Goal: Task Accomplishment & Management: Complete application form

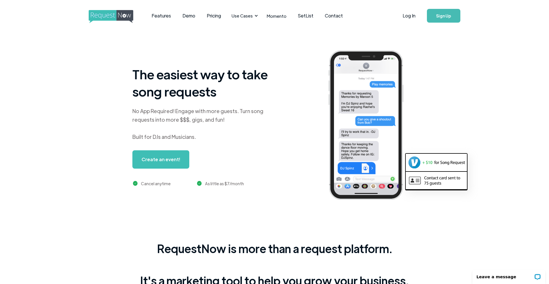
click at [365, 15] on link "Sign Up" at bounding box center [443, 16] width 33 height 14
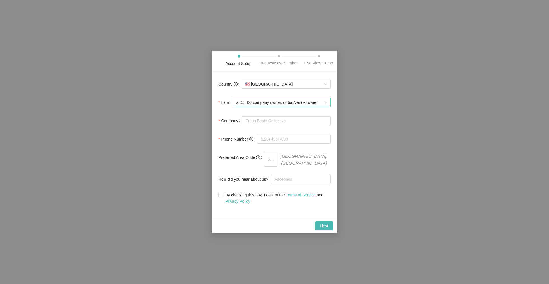
click at [268, 107] on span "a DJ, DJ company owner, or bar/venue owner" at bounding box center [281, 102] width 91 height 9
click at [265, 127] on div "a DJ, DJ company owner, or bar/venue owner" at bounding box center [283, 127] width 87 height 6
click at [235, 118] on form "Country 🇺🇸 United States I am a DJ, DJ company owner, or bar/venue owner a DJ, …" at bounding box center [274, 141] width 112 height 126
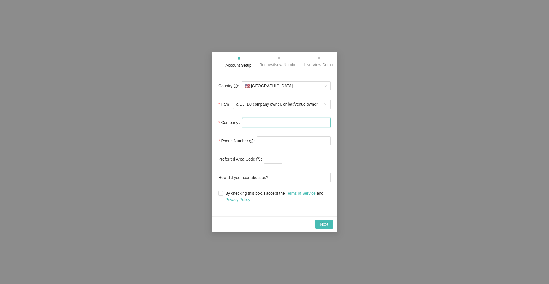
click at [256, 127] on input "Company" at bounding box center [286, 122] width 88 height 9
type input "DJ [PERSON_NAME]"
type input "(312) 451-6447"
click at [271, 161] on input "text" at bounding box center [273, 158] width 18 height 9
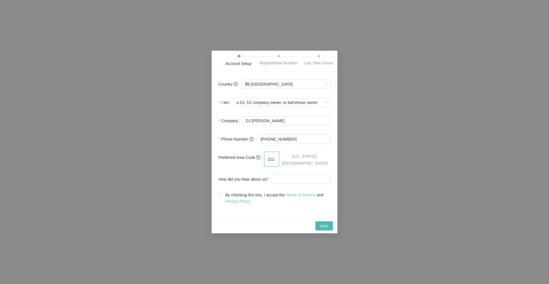
type input "212"
click at [288, 172] on form "Country 🇺🇸 United States I am a DJ, DJ company owner, or bar/venue owner Compan…" at bounding box center [274, 141] width 112 height 126
click at [220, 196] on input "By checking this box, I accept the Terms of Service and Privacy Policy" at bounding box center [220, 194] width 4 height 4
checkbox input "true"
click at [326, 228] on span "Next" at bounding box center [324, 225] width 8 height 6
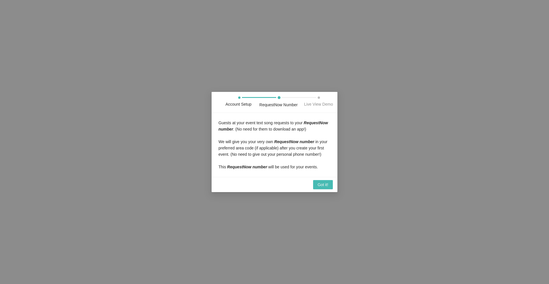
click at [244, 120] on span "Guests at your event text song requests to your RequestNow number . (No need fo…" at bounding box center [273, 125] width 110 height 11
click at [322, 188] on span "Got it!" at bounding box center [323, 184] width 11 height 6
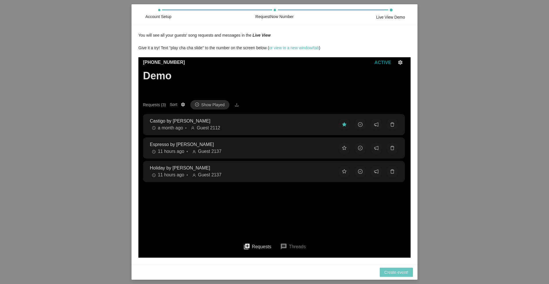
scroll to position [47, 0]
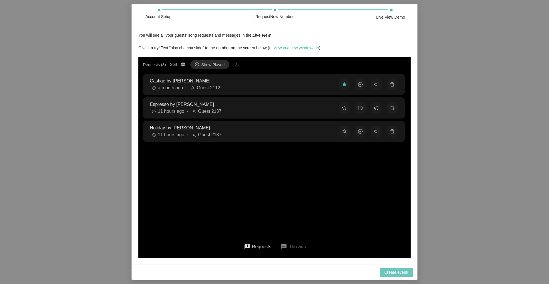
click at [399, 275] on span "Create event!" at bounding box center [396, 272] width 24 height 6
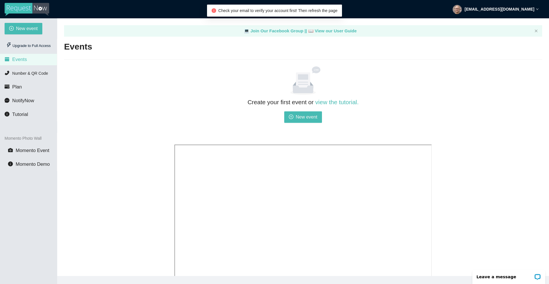
click at [95, 76] on div "Create your first event or view the tutorial. New event" at bounding box center [303, 205] width 478 height 279
click at [25, 89] on li "Plan" at bounding box center [28, 86] width 57 height 11
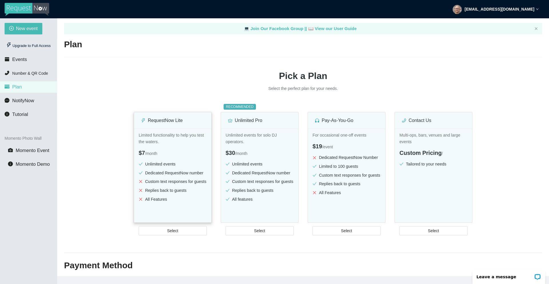
scroll to position [3, 0]
click at [246, 178] on ul "Unlimited events Dedicated RequestNow number Custom text responses for guests R…" at bounding box center [260, 182] width 68 height 44
click at [248, 180] on li "Custom text responses for guests" at bounding box center [260, 181] width 68 height 7
click at [29, 73] on span "Number & QR Code" at bounding box center [30, 73] width 36 height 5
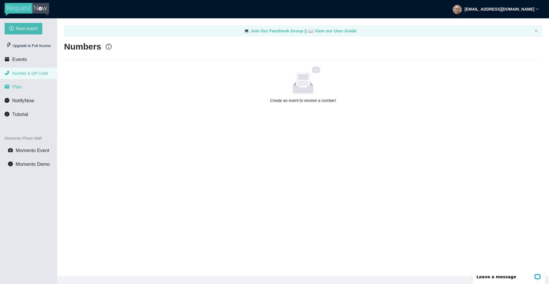
click at [24, 91] on li "Plan" at bounding box center [28, 86] width 57 height 11
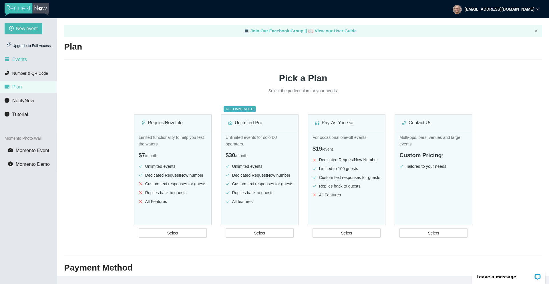
click at [21, 59] on span "Events" at bounding box center [19, 59] width 15 height 5
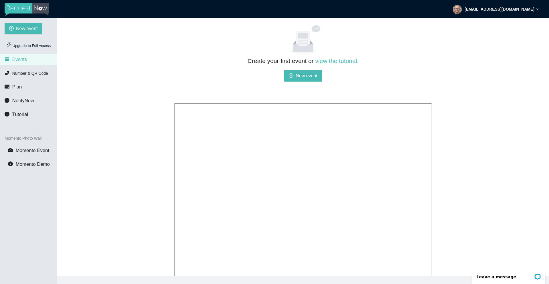
scroll to position [40, 0]
click at [300, 75] on span "New event" at bounding box center [307, 76] width 22 height 7
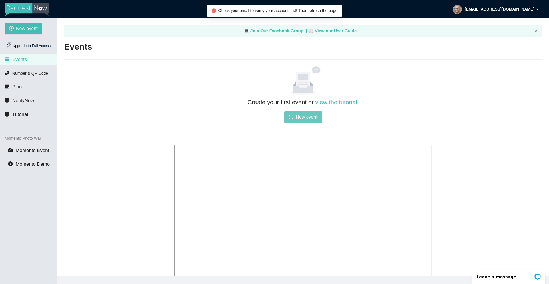
click at [308, 118] on span "New event" at bounding box center [307, 116] width 22 height 7
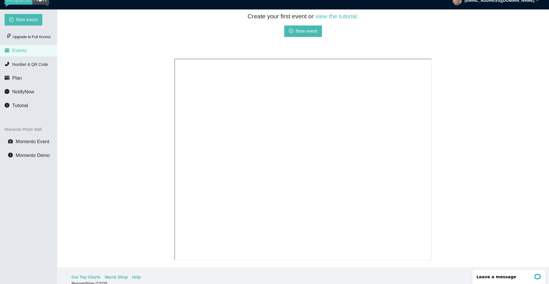
scroll to position [18, 0]
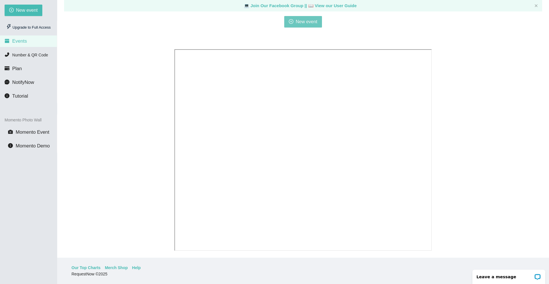
click at [299, 18] on span "New event" at bounding box center [307, 21] width 22 height 7
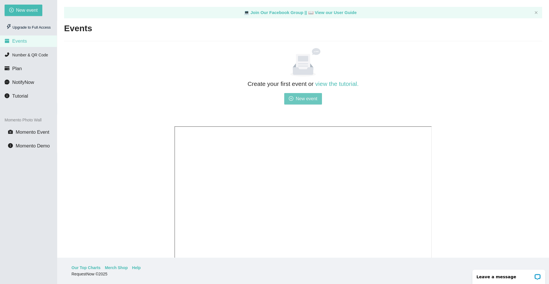
click at [305, 99] on span "New event" at bounding box center [307, 98] width 22 height 7
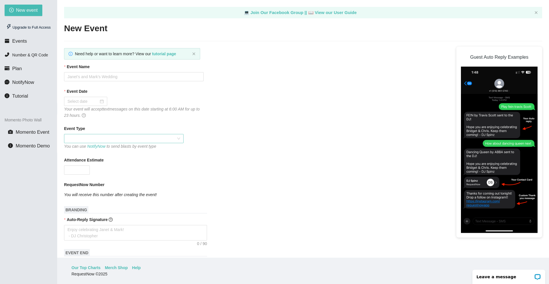
click at [102, 137] on span at bounding box center [123, 138] width 113 height 9
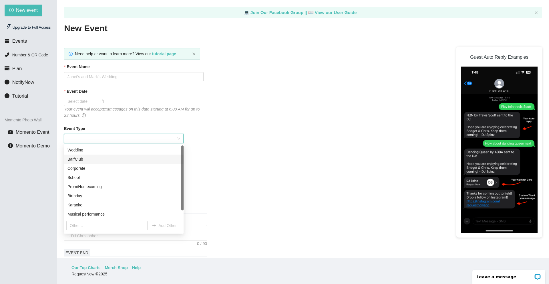
click at [97, 160] on div "Bar/Club" at bounding box center [123, 159] width 113 height 6
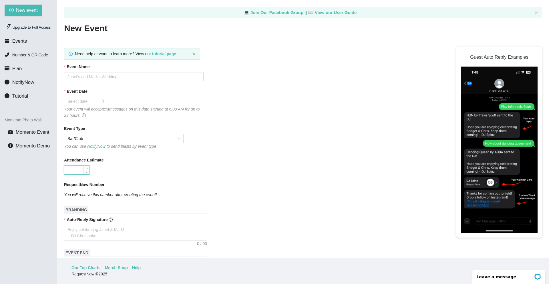
click at [75, 171] on input "Attendance Estimate" at bounding box center [76, 170] width 25 height 9
type input "100"
click at [83, 77] on input "Event Name" at bounding box center [134, 76] width 140 height 9
type input "SPIN Flatiron [GEOGRAPHIC_DATA]"
click at [97, 101] on div at bounding box center [85, 101] width 36 height 6
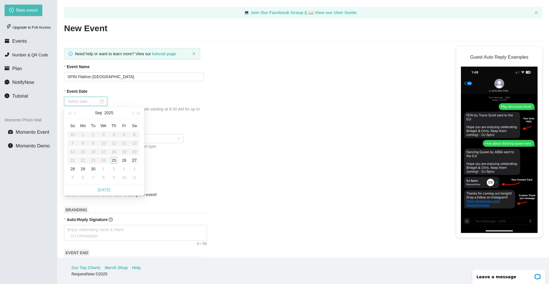
type input "09/27/2025"
click at [135, 160] on div "27" at bounding box center [134, 160] width 7 height 7
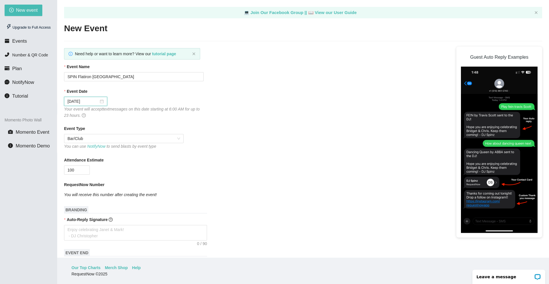
click at [98, 101] on div at bounding box center [85, 101] width 36 height 6
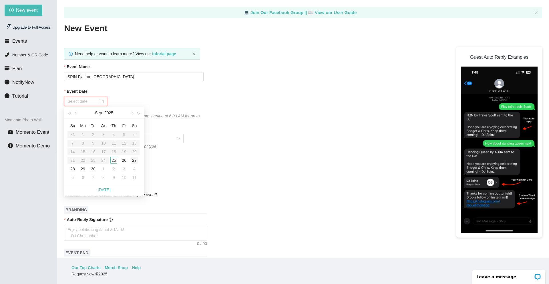
type input "09/27/2025"
click at [134, 160] on div "27" at bounding box center [134, 160] width 7 height 7
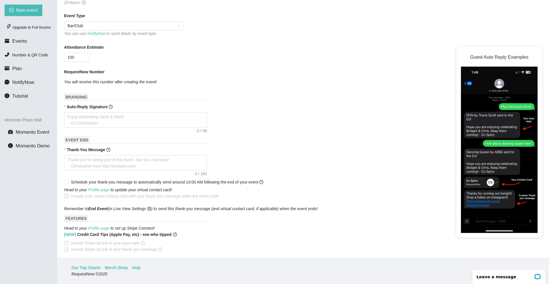
scroll to position [114, 0]
click at [83, 156] on textarea "Thank-You Message" at bounding box center [135, 161] width 143 height 15
click at [72, 116] on textarea "Auto-Reply Signature" at bounding box center [135, 118] width 143 height 15
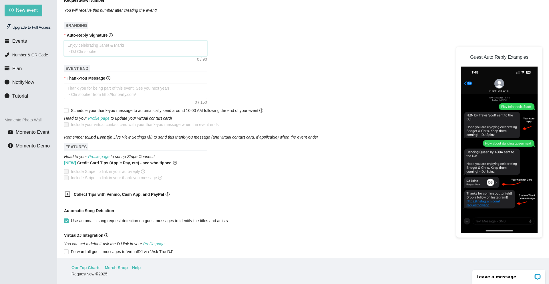
scroll to position [185, 0]
click at [69, 194] on icon "plus-square" at bounding box center [68, 193] width 6 height 6
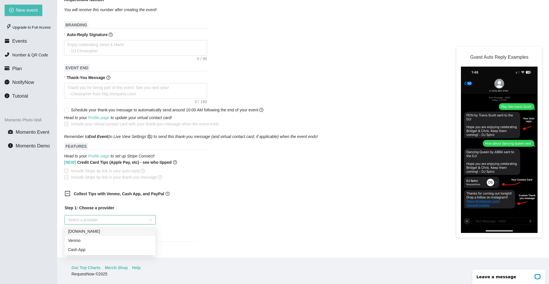
click at [80, 220] on input "search" at bounding box center [108, 219] width 80 height 9
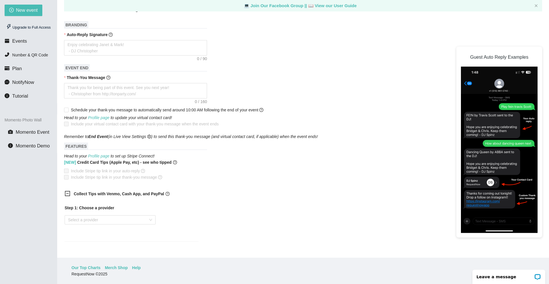
click at [175, 212] on div "Step 1: Choose a provider Select a provider" at bounding box center [132, 219] width 134 height 30
click at [68, 215] on div at bounding box center [68, 215] width 0 height 0
click at [183, 233] on div "Step 1: Choose a provider Select a provider" at bounding box center [132, 219] width 134 height 30
click at [143, 217] on input "search" at bounding box center [108, 219] width 80 height 9
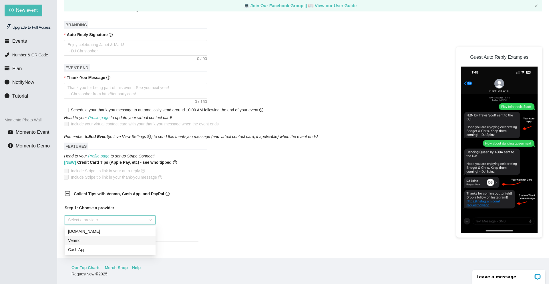
click at [104, 242] on div "Venmo" at bounding box center [110, 240] width 84 height 6
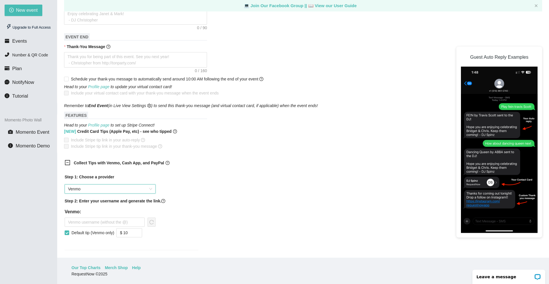
scroll to position [216, 0]
click at [89, 221] on input "text" at bounding box center [105, 221] width 80 height 9
type input "m"
type input "djmigpascual"
click at [183, 210] on div "Step 1: Choose a provider Venmo Step 2: Enter your username and generate the li…" at bounding box center [132, 207] width 134 height 69
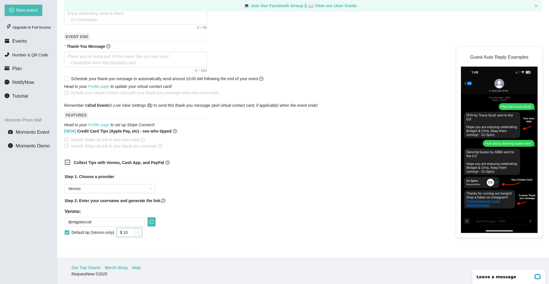
drag, startPoint x: 132, startPoint y: 232, endPoint x: 128, endPoint y: 232, distance: 4.0
click at [128, 232] on input "$ 10" at bounding box center [129, 232] width 25 height 9
type input "$ 1"
click at [174, 204] on div "Step 1: Choose a provider Venmo Step 2: Enter your username and generate the li…" at bounding box center [132, 207] width 134 height 69
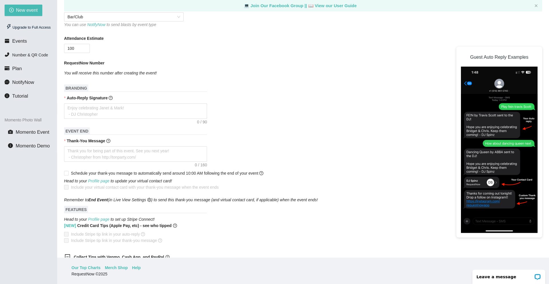
scroll to position [120, 0]
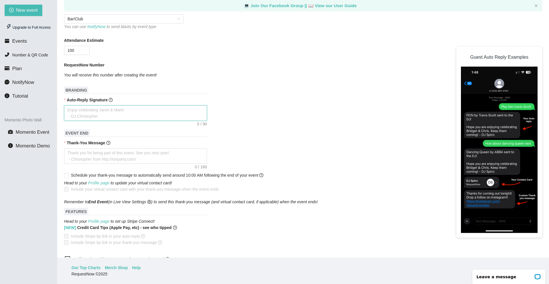
click at [90, 111] on textarea "Auto-Reply Signature" at bounding box center [135, 112] width 143 height 15
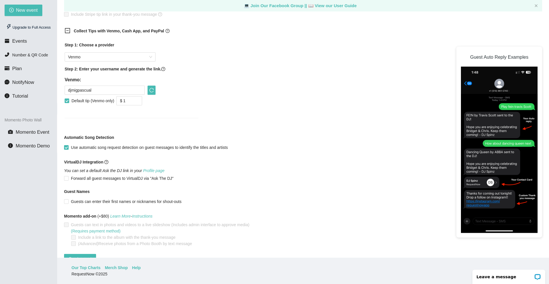
scroll to position [346, 0]
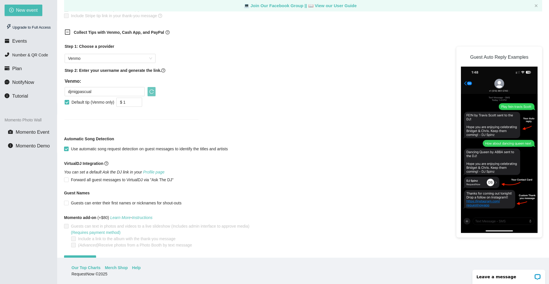
click at [151, 91] on icon "reload" at bounding box center [151, 91] width 5 height 5
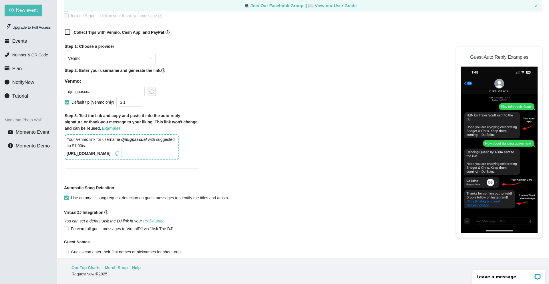
click at [120, 153] on icon "copy" at bounding box center [117, 153] width 5 height 5
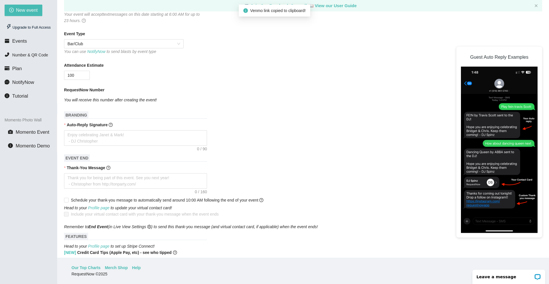
scroll to position [95, 0]
click at [83, 176] on textarea "Thank-You Message" at bounding box center [135, 180] width 143 height 15
type textarea "H"
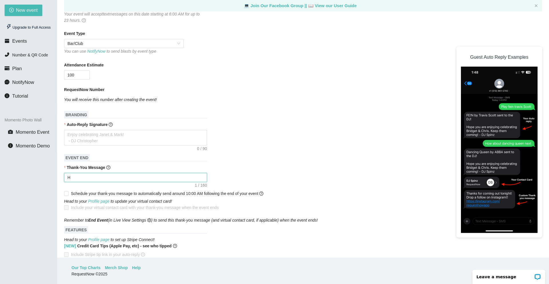
type textarea "Ho"
type textarea "Hop"
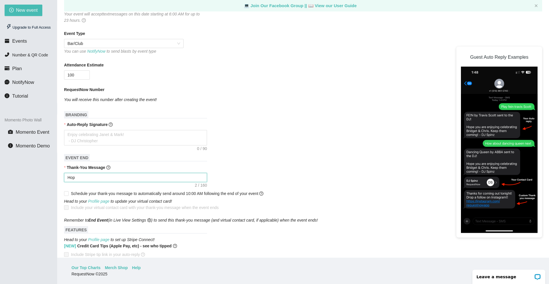
type textarea "Hop"
type textarea "Hop y"
type textarea "Hop yo"
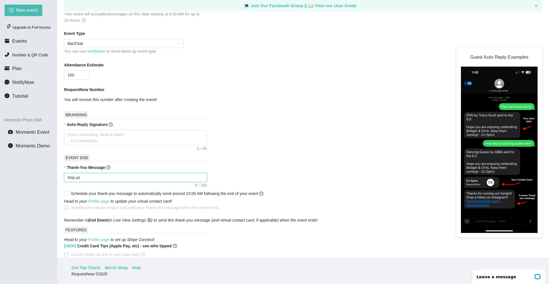
type textarea "Hop you"
type textarea "Hop yo"
type textarea "Hop y"
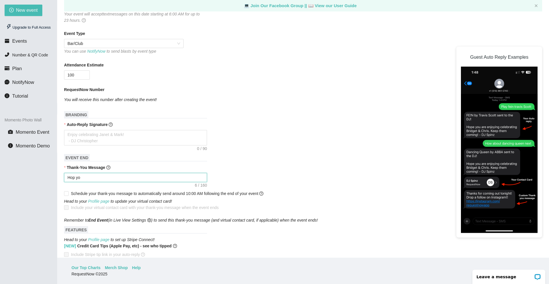
type textarea "Hop y"
type textarea "Hop"
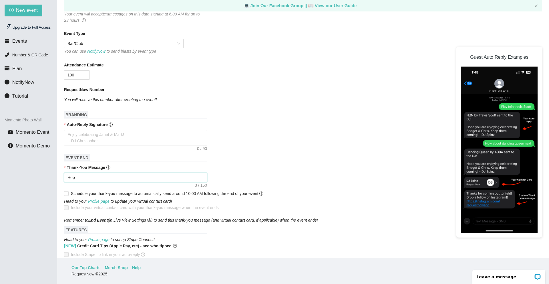
type textarea "Hope"
type textarea "Hope y"
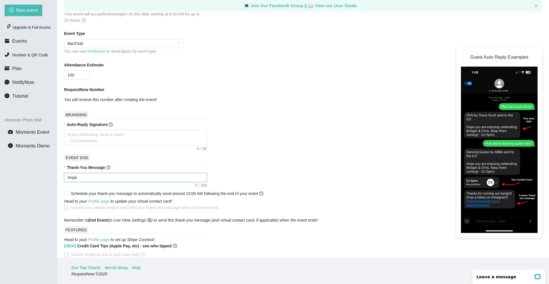
type textarea "Hope y"
type textarea "Hope yo"
type textarea "Hope you"
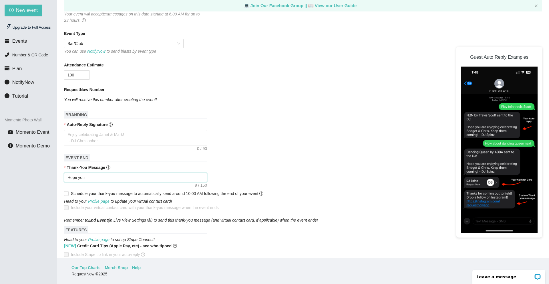
type textarea "Hope you"
type textarea "Hope you a"
type textarea "Hope you ar"
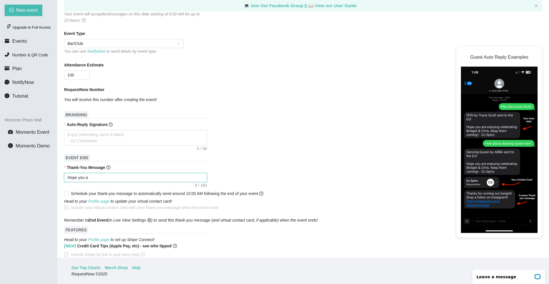
type textarea "Hope you ar"
type textarea "Hope you are"
type textarea "Hope you are h"
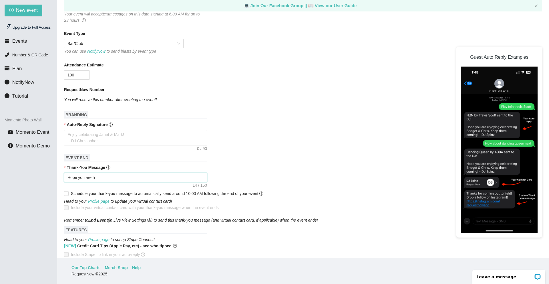
type textarea "Hope you are ha"
type textarea "Hope you are hav"
type textarea "Hope you are havi"
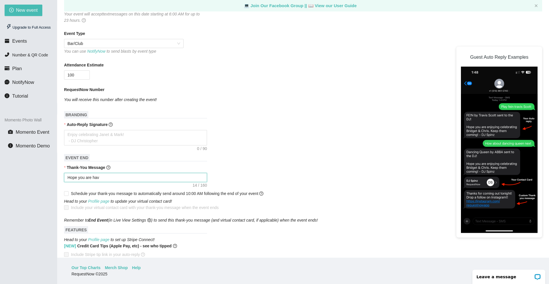
type textarea "Hope you are havi"
type textarea "Hope you are havin"
type textarea "Hope you are having"
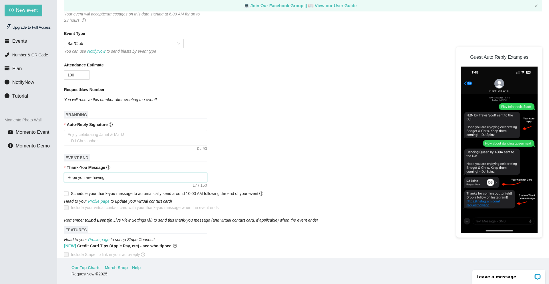
type textarea "Hope you are having"
type textarea "Hope you are having f"
type textarea "Hope you are having fu"
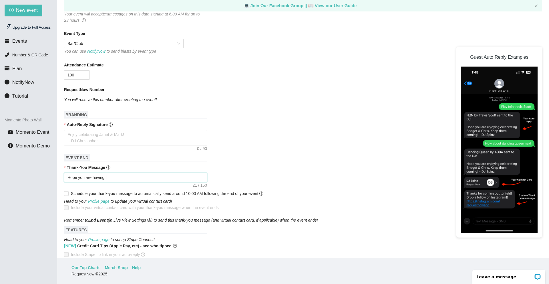
type textarea "Hope you are having fu"
type textarea "Hope you are having fun"
type textarea "Hope you are having fun!"
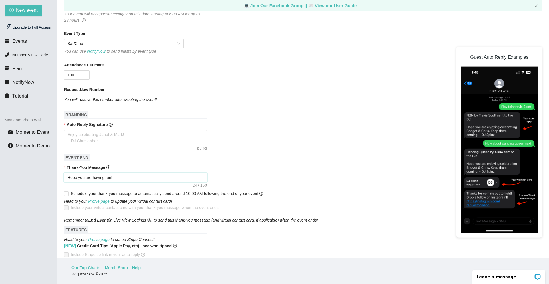
type textarea "Hope you are having fun!"
type textarea "Hope you are having fun! T"
type textarea "Hope you are having fun! TI"
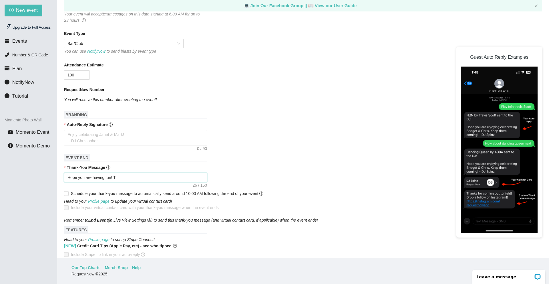
type textarea "Hope you are having fun! TI"
type textarea "Hope you are having fun! TIP"
type textarea "Hope you are having fun! TI"
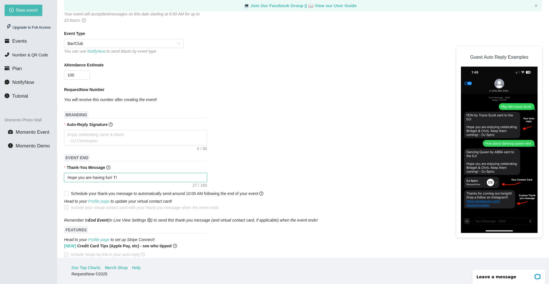
type textarea "Hope you are having fun! T"
type textarea "Hope you are having fun! Ti"
type textarea "Hope you are having fun! Tip"
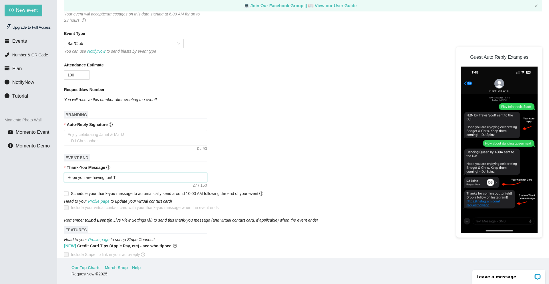
type textarea "Hope you are having fun! Tip"
type textarea "Hope you are having fun! Tips"
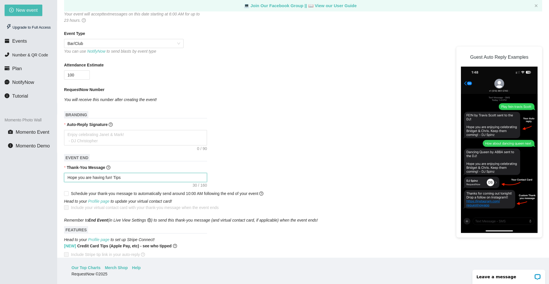
type textarea "Hope you are having fun! Tips w"
type textarea "Hope you are having fun! Tips we"
type textarea "Hope you are having fun! Tips wel"
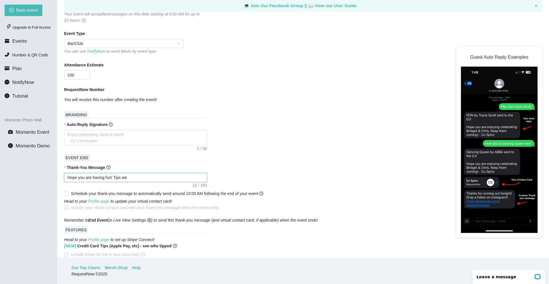
type textarea "Hope you are having fun! Tips wel"
type textarea "Hope you are having fun! Tips welc"
type textarea "Hope you are having fun! Tips welco"
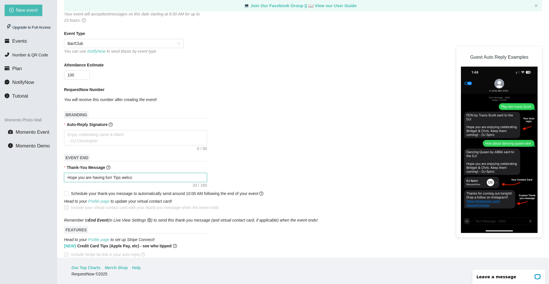
type textarea "Hope you are having fun! Tips welcom"
type textarea "Hope you are having fun! Tips welcome"
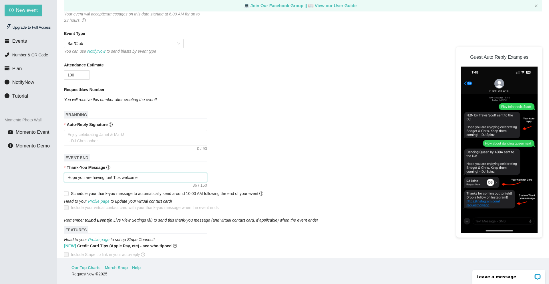
type textarea "Hope you are having fun! Tips welcome"
type textarea "Hope you are having fun! Tips welcome v"
type textarea "Hope you are having fun! Tips welcome"
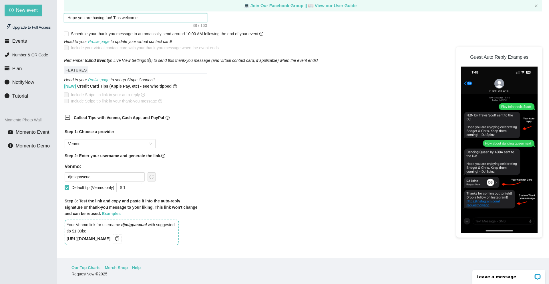
scroll to position [259, 0]
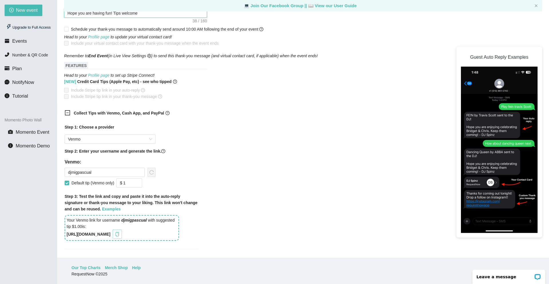
type textarea "Hope you are having fun! Tips welcome"
click at [119, 234] on icon "copy" at bounding box center [118, 234] width 4 height 5
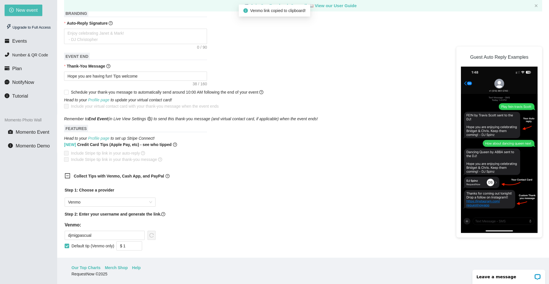
scroll to position [172, 0]
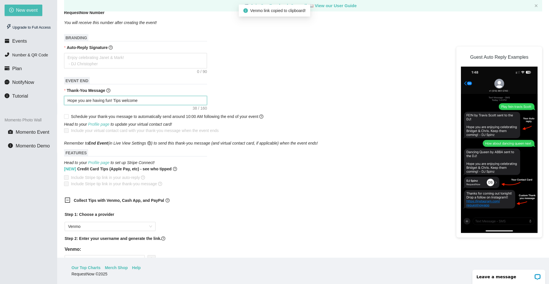
click at [144, 102] on textarea "Hope you are having fun! Tips welcome" at bounding box center [135, 100] width 143 height 9
type textarea "Hope you are having fun! Tips welcome v"
type textarea "Hope you are having fun! Tips welcome"
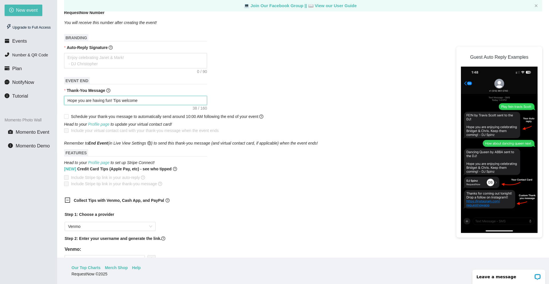
paste textarea "https://songtips.me/1BKQZ"
type textarea "Hope you are having fun! Tips welcome https://songtips.me/1BKQZ"
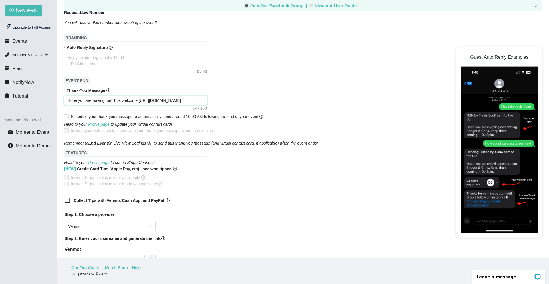
type textarea "Hope you are having fun! Tips welcome https://songtips.me/1BKQZ T"
type textarea "Hope you are having fun! Tips welcome https://songtips.me/1BKQZ Th"
type textarea "Hope you are having fun! Tips welcome https://songtips.me/1BKQZ Tha"
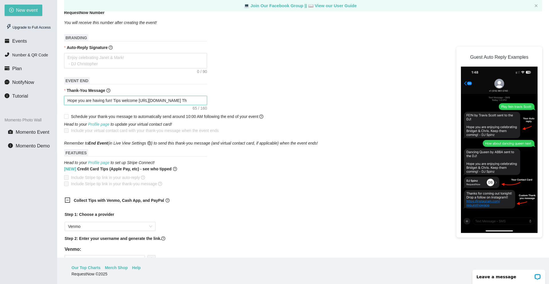
type textarea "Hope you are having fun! Tips welcome https://songtips.me/1BKQZ Tha"
type textarea "Hope you are having fun! Tips welcome https://songtips.me/1BKQZ Than"
type textarea "Hope you are having fun! Tips welcome https://songtips.me/1BKQZ Thank"
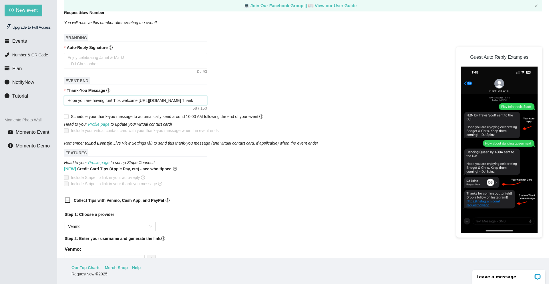
type textarea "Hope you are having fun! Tips welcome https://songtips.me/1BKQZ Thank"
type textarea "Hope you are having fun! Tips welcome https://songtips.me/1BKQZ Thank y"
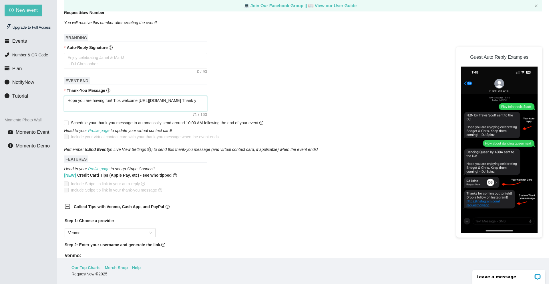
type textarea "Hope you are having fun! Tips welcome https://songtips.me/1BKQZ Thank yo"
type textarea "Hope you are having fun! Tips welcome https://songtips.me/1BKQZ Thank you"
type textarea "Hope you are having fun! Tips welcome https://songtips.me/1BKQZ Thank you!"
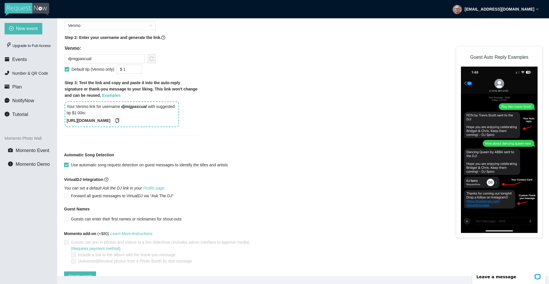
scroll to position [413, 0]
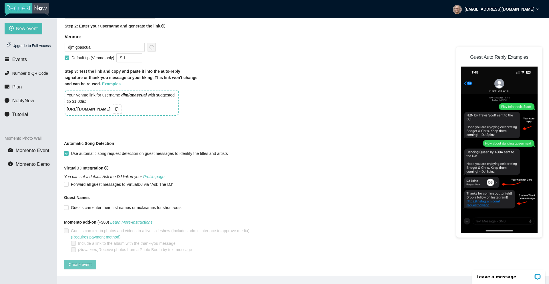
type textarea "Hope you are having fun! Tips welcome https://songtips.me/1BKQZ Thank you!"
click at [81, 261] on span "Create event" at bounding box center [80, 264] width 23 height 6
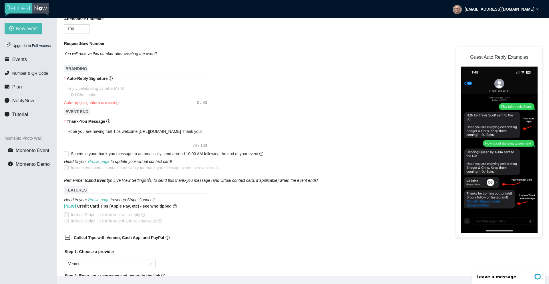
scroll to position [159, 0]
drag, startPoint x: 81, startPoint y: 139, endPoint x: 61, endPoint y: 131, distance: 21.3
click at [61, 131] on main "💻 Join Our Facebook Group || 📖 View our User Guide New Event Need help or want …" at bounding box center [303, 146] width 492 height 257
type textarea "Thank you for being part of this event. See you next year! - Christopher from h…"
click at [81, 90] on textarea "Auto-Reply Signature" at bounding box center [135, 91] width 143 height 15
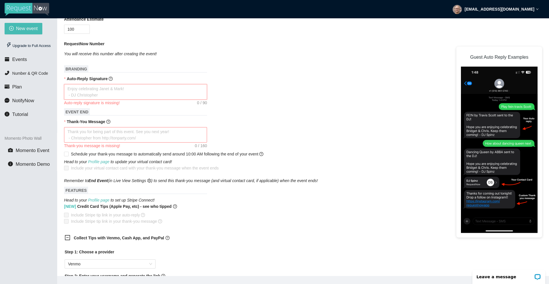
paste textarea "Hope you are having fun! Tips welcome https://songtips.me/1BKQZ Thank you!"
type textarea "Hope you are having fun! Tips welcome https://songtips.me/1BKQZ Thank you!"
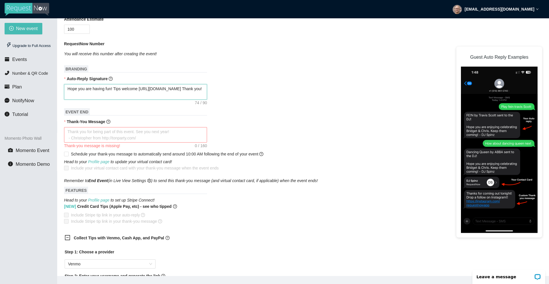
type textarea "Hope you are having fun! Tips welcome https://songtips.me/1BKQZ Thank you!"
click at [79, 132] on textarea "Thank-You Message" at bounding box center [135, 134] width 143 height 15
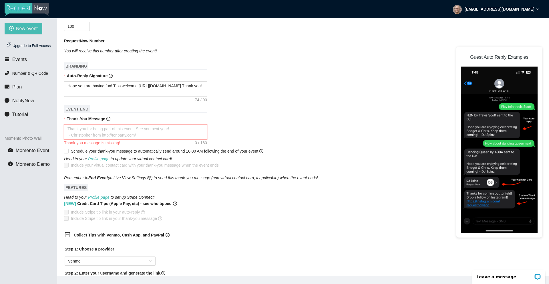
type textarea "T"
type textarea "Th"
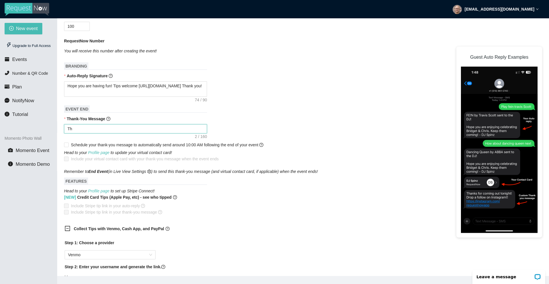
type textarea "Tha"
type textarea "Than"
type textarea "Thank"
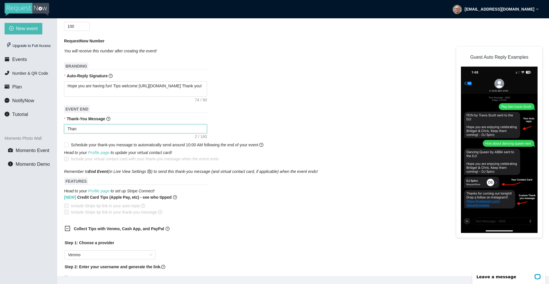
type textarea "Thank"
type textarea "Thank y"
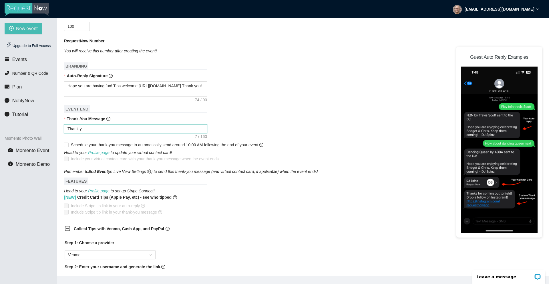
type textarea "Thank yo"
type textarea "Thank you"
type textarea "Thank you!"
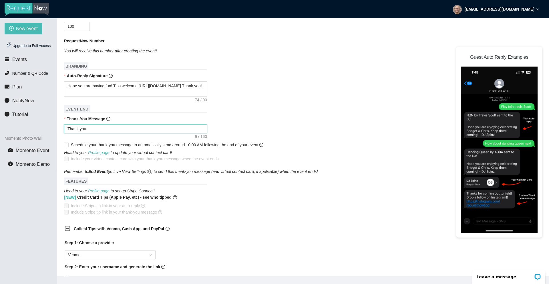
type textarea "Thank you!"
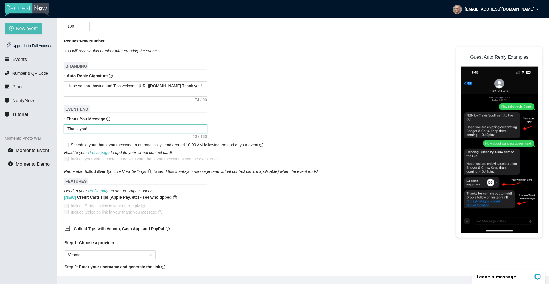
type textarea "Thank you"
type textarea "Thank yo"
type textarea "Thank y"
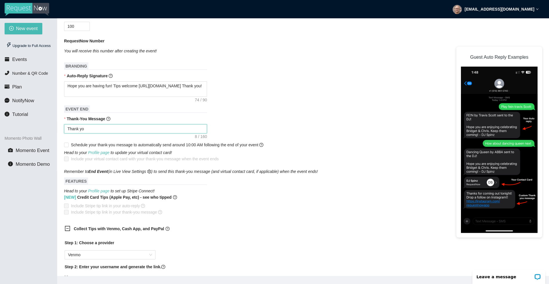
type textarea "Thank y"
type textarea "Thank"
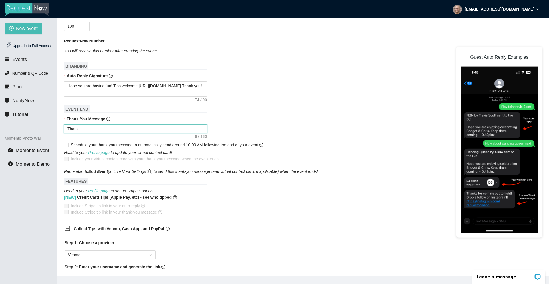
type textarea "Than"
type textarea "Tha"
type textarea "Th"
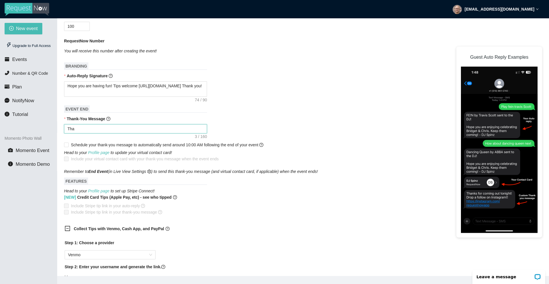
type textarea "Th"
type textarea "T"
type textarea "Thank you for being part of this event. See you next year! - Christopher from h…"
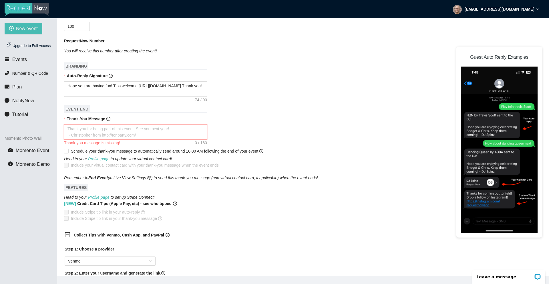
type textarea "T"
type textarea "Th"
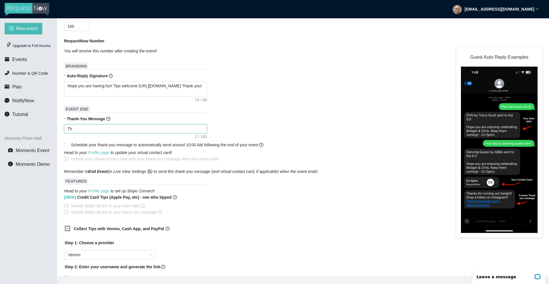
type textarea "Tha"
type textarea "Than"
type textarea "Thank"
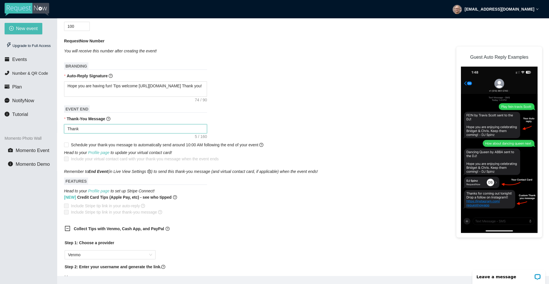
type textarea "Thank"
type textarea "Thank y"
type textarea "Thank yo"
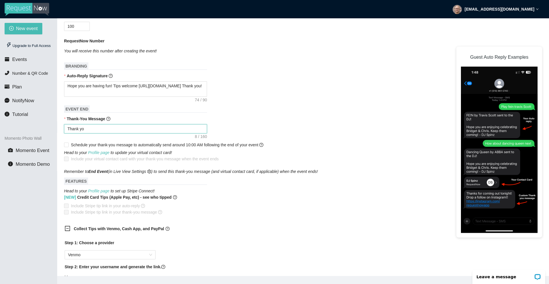
type textarea "Thank yo"
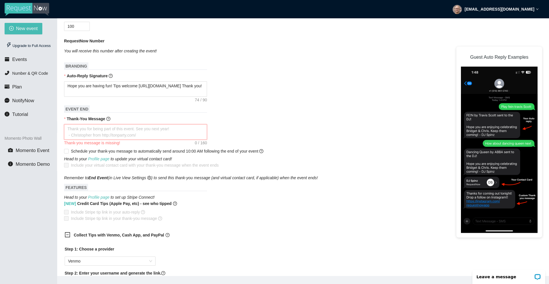
paste textarea "Hope you are having fun! Tips welcome https://songtips.me/1BKQZ Thank you!"
drag, startPoint x: 79, startPoint y: 134, endPoint x: 64, endPoint y: 126, distance: 16.6
click at [64, 126] on textarea "Hope you are having fun! Tips welcome https://songtips.me/1BKQZ Thank you!" at bounding box center [135, 131] width 143 height 15
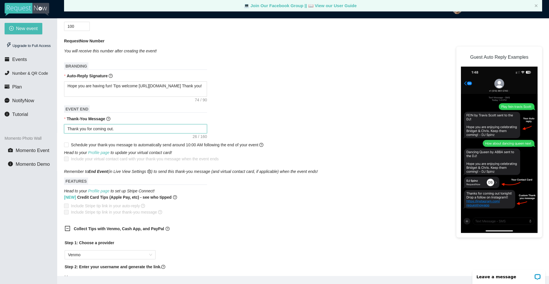
paste textarea "https://instagram.com/migpascual"
click at [117, 128] on textarea "Thank you for coming out. https://instagram.com/migpascual" at bounding box center [135, 128] width 143 height 9
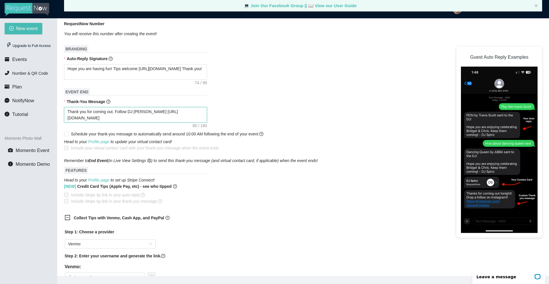
scroll to position [180, 0]
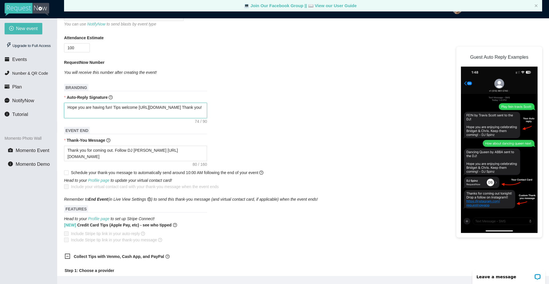
click at [88, 115] on textarea "Hope you are having fun! Tips welcome https://songtips.me/1BKQZ Thank you!" at bounding box center [135, 110] width 143 height 15
click at [230, 82] on form "Event Name SPIN Flatiron NYC Event Date 09/27/2025 Your event will accept text …" at bounding box center [303, 239] width 478 height 596
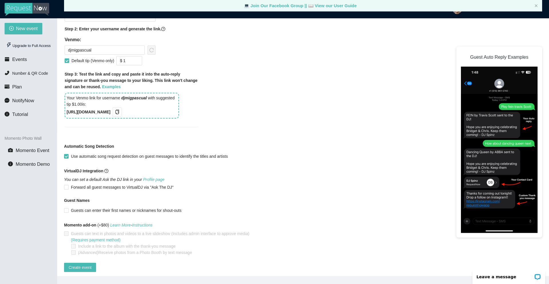
scroll to position [413, 0]
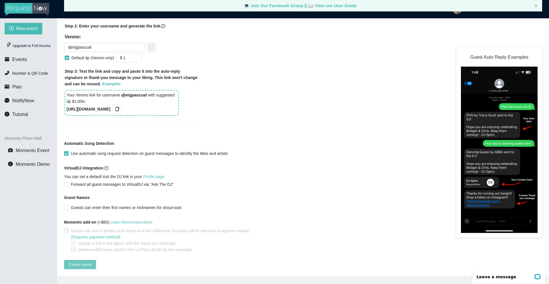
click at [82, 261] on span "Create event" at bounding box center [80, 264] width 23 height 6
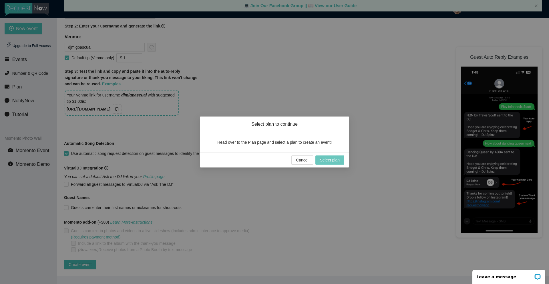
click at [334, 160] on span "Select plan" at bounding box center [330, 160] width 20 height 6
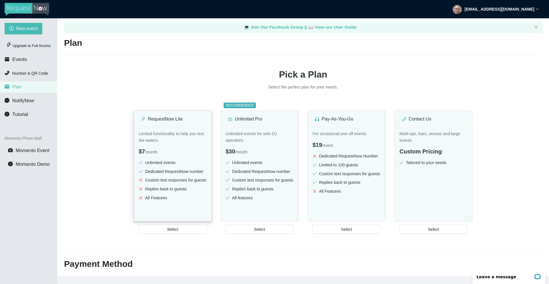
scroll to position [4, 0]
click at [171, 232] on span "Select" at bounding box center [172, 229] width 11 height 6
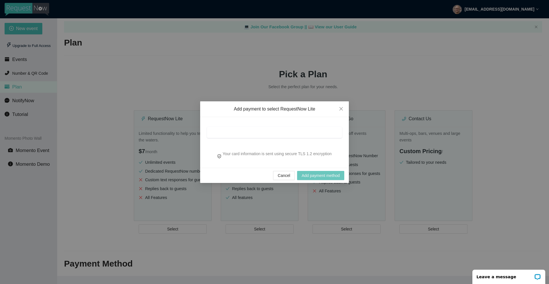
click at [311, 176] on span "Add payment method" at bounding box center [321, 175] width 38 height 6
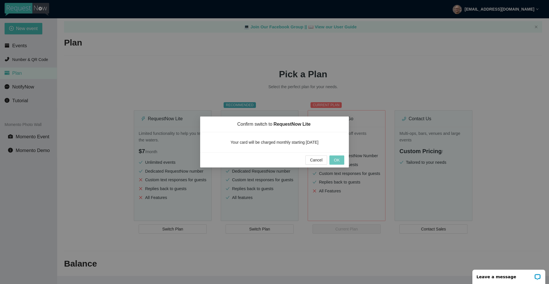
click at [337, 159] on span "OK" at bounding box center [337, 160] width 6 height 6
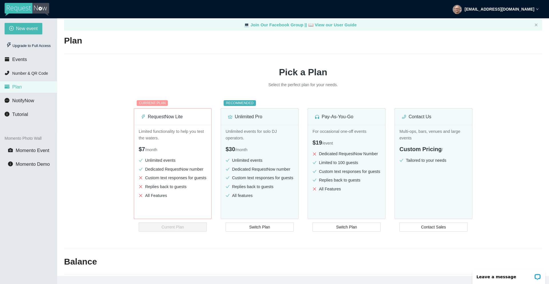
scroll to position [0, 0]
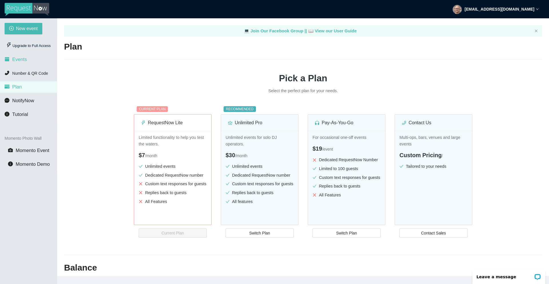
click at [22, 57] on span "Events" at bounding box center [19, 59] width 15 height 5
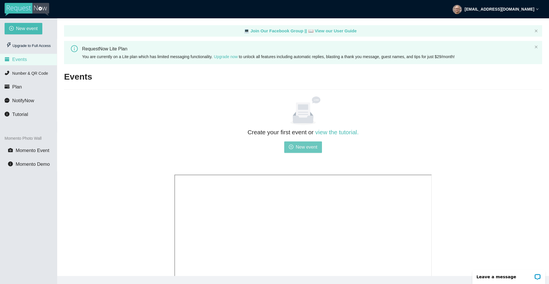
click at [307, 146] on span "New event" at bounding box center [307, 146] width 22 height 7
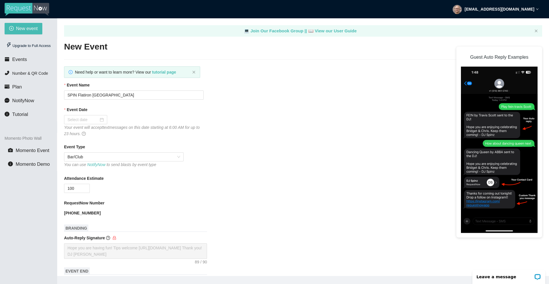
scroll to position [220, 0]
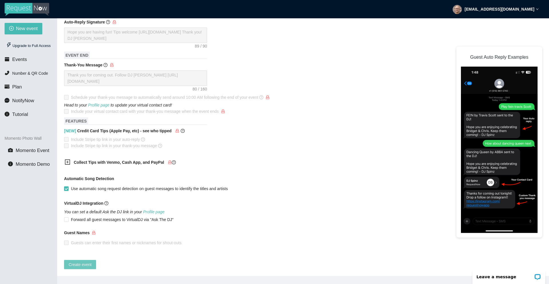
click at [81, 262] on span "Create event" at bounding box center [80, 264] width 23 height 6
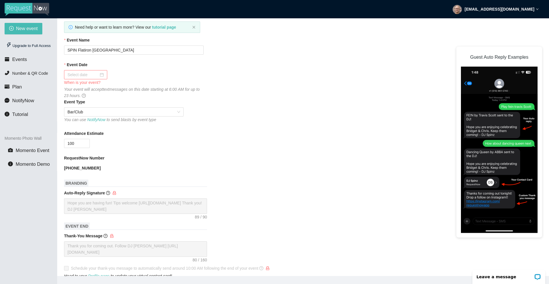
scroll to position [0, 0]
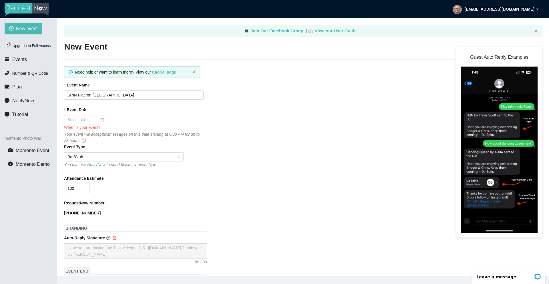
click at [98, 119] on div at bounding box center [85, 119] width 36 height 6
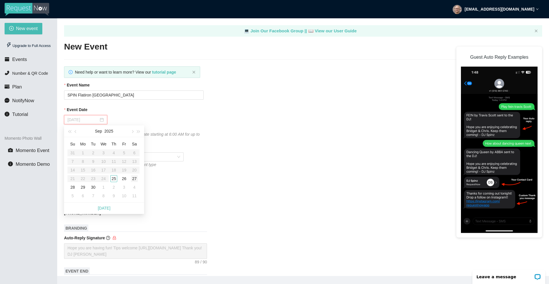
click at [134, 178] on div "27" at bounding box center [134, 178] width 7 height 7
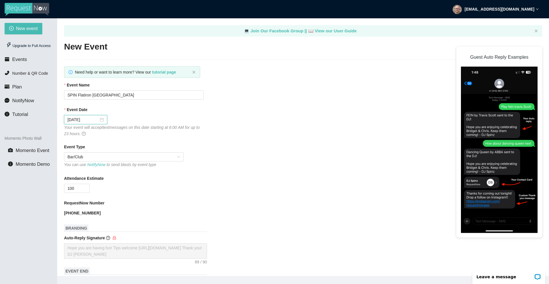
scroll to position [220, 0]
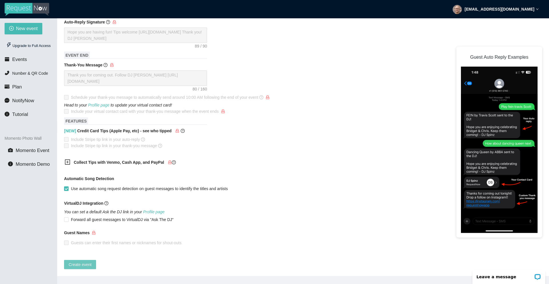
click at [83, 261] on span "Create event" at bounding box center [80, 264] width 23 height 6
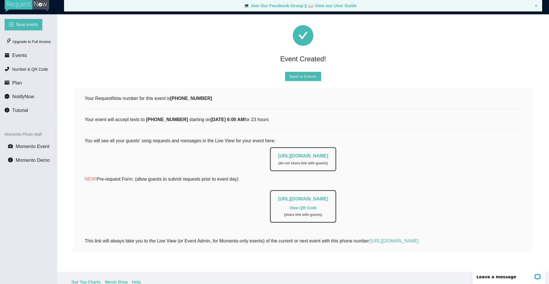
scroll to position [5, 0]
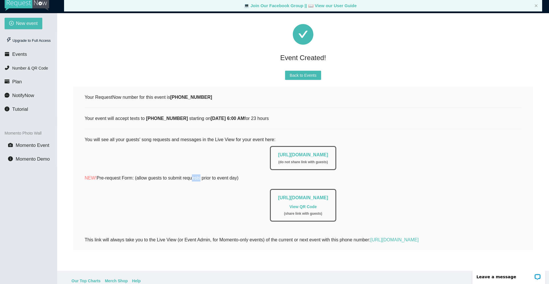
drag, startPoint x: 192, startPoint y: 173, endPoint x: 202, endPoint y: 173, distance: 10.3
click at [202, 174] on p "NEW! Pre-request Form: (allow guests to submit requests prior to event day)" at bounding box center [303, 177] width 437 height 7
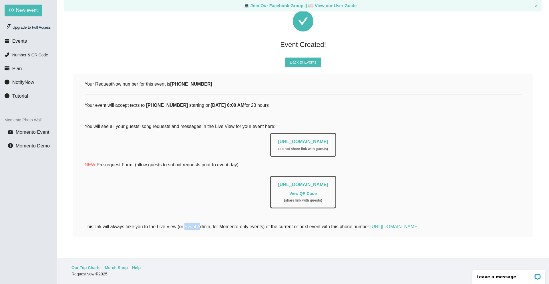
drag, startPoint x: 186, startPoint y: 224, endPoint x: 202, endPoint y: 224, distance: 15.7
click at [202, 224] on div "This link will always take you to the Live View (or Event Admin, for Momento-on…" at bounding box center [303, 226] width 437 height 7
click at [179, 216] on div "This link will always take you to the Live View (or Event Admin, for Momento-on…" at bounding box center [303, 222] width 437 height 14
click at [302, 139] on link "https://app.requestnow.io/live/enjdzme" at bounding box center [303, 141] width 50 height 5
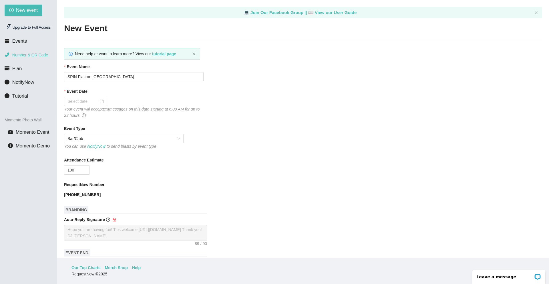
click at [34, 56] on span "Number & QR Code" at bounding box center [30, 55] width 36 height 5
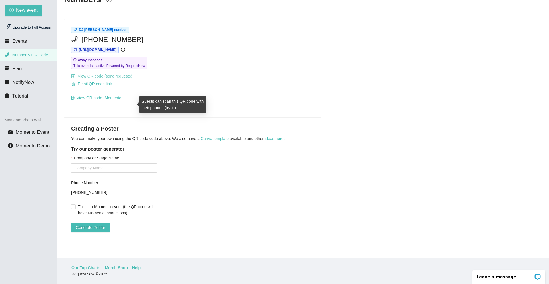
scroll to position [33, 0]
click at [99, 164] on input "Company or Stage Name" at bounding box center [114, 167] width 86 height 9
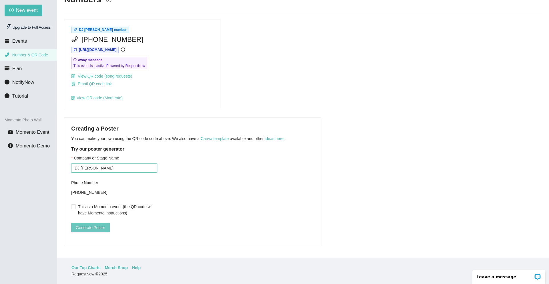
type input "DJ [PERSON_NAME]"
click at [95, 224] on span "Generate Poster" at bounding box center [90, 227] width 29 height 6
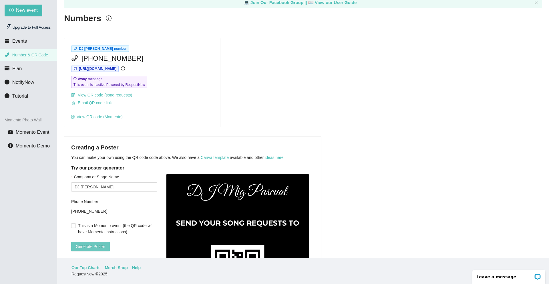
scroll to position [9, 0]
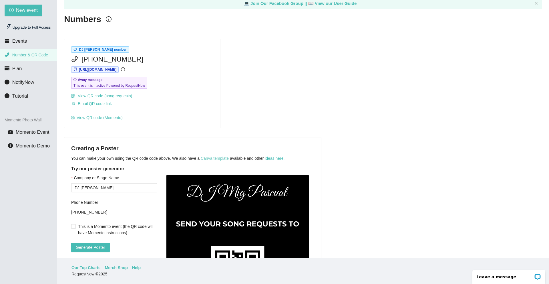
click at [228, 157] on link "Canva template" at bounding box center [215, 158] width 28 height 5
click at [102, 96] on link "View QR code (song requests)" at bounding box center [101, 95] width 61 height 5
drag, startPoint x: 97, startPoint y: 59, endPoint x: 85, endPoint y: 59, distance: 11.7
click at [85, 59] on span "[PHONE_NUMBER]" at bounding box center [112, 59] width 62 height 11
copy span "646"
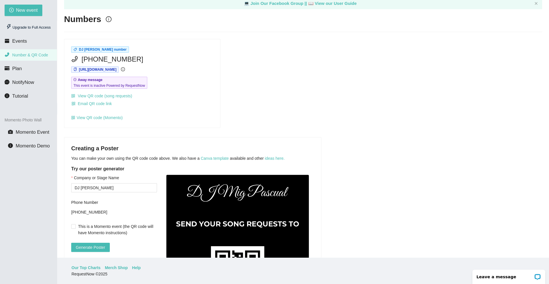
click at [112, 60] on span "[PHONE_NUMBER]" at bounding box center [112, 59] width 62 height 11
drag, startPoint x: 113, startPoint y: 59, endPoint x: 102, endPoint y: 60, distance: 10.9
click at [102, 60] on span "[PHONE_NUMBER]" at bounding box center [112, 59] width 62 height 11
copy span "653"
click at [136, 61] on div "Click to copy permalink for Live Views with this number to clipboard" at bounding box center [108, 55] width 128 height 17
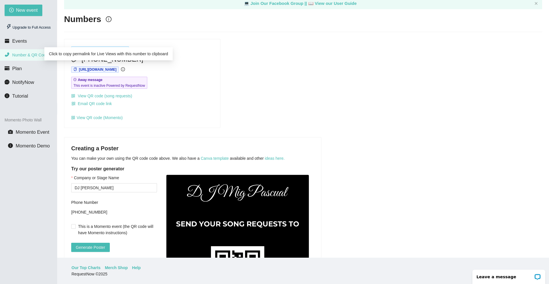
drag, startPoint x: 134, startPoint y: 60, endPoint x: 117, endPoint y: 60, distance: 17.2
click at [117, 60] on div "Click to copy permalink for Live Views with this number to clipboard" at bounding box center [108, 55] width 128 height 17
click at [262, 58] on div "DJ [PERSON_NAME] number [PHONE_NUMBER] [URL][DOMAIN_NAME] Away message This eve…" at bounding box center [303, 83] width 483 height 89
drag, startPoint x: 133, startPoint y: 58, endPoint x: 117, endPoint y: 59, distance: 15.7
click at [117, 59] on div "[PHONE_NUMBER]" at bounding box center [142, 59] width 142 height 11
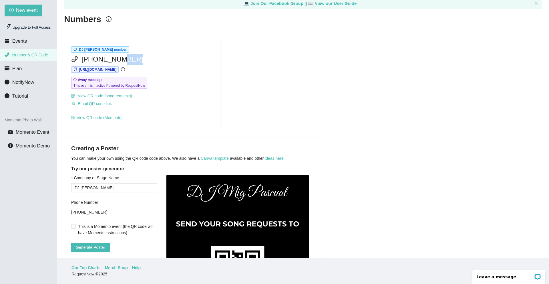
copy span "9075"
